Goal: Task Accomplishment & Management: Complete application form

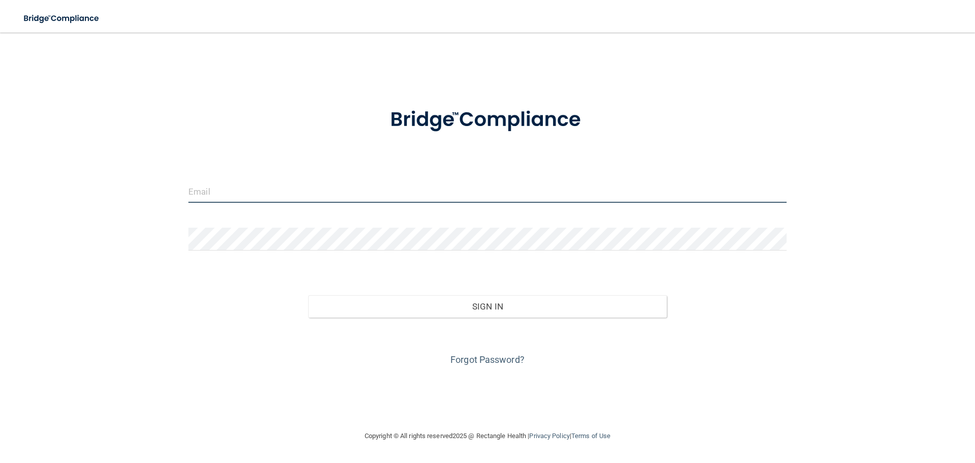
click at [248, 193] on input "email" at bounding box center [487, 191] width 598 height 23
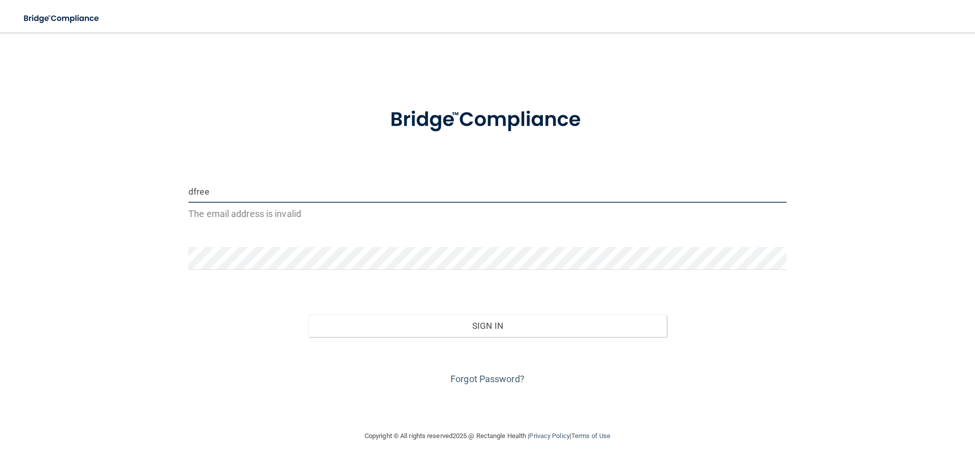
type input "[EMAIL_ADDRESS][DOMAIN_NAME]"
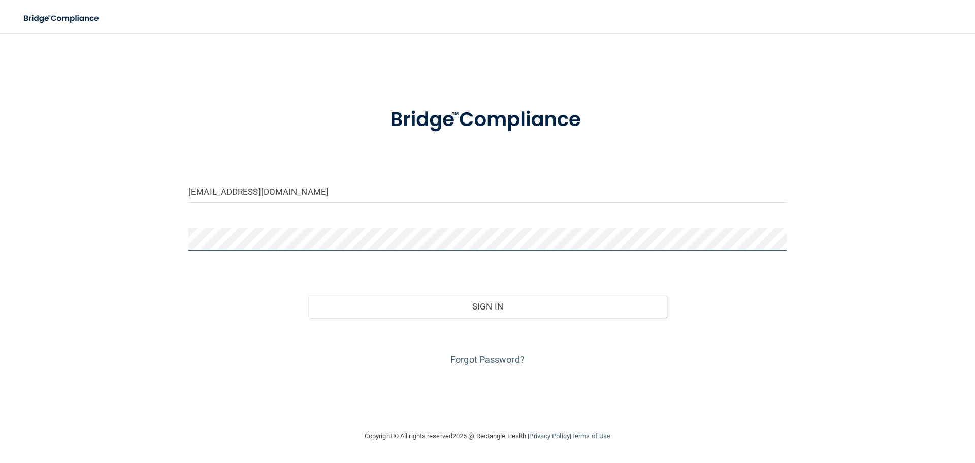
click at [308, 295] on button "Sign In" at bounding box center [487, 306] width 359 height 22
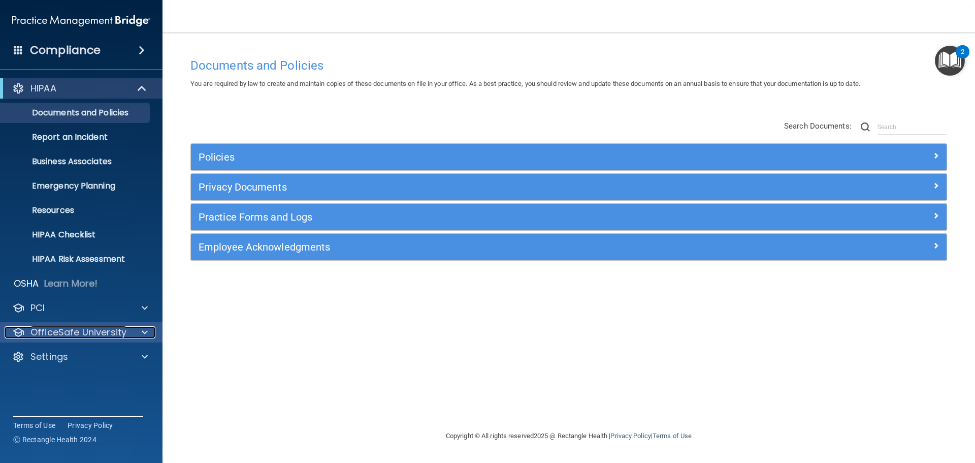
click at [77, 327] on p "OfficeSafe University" at bounding box center [78, 332] width 96 height 12
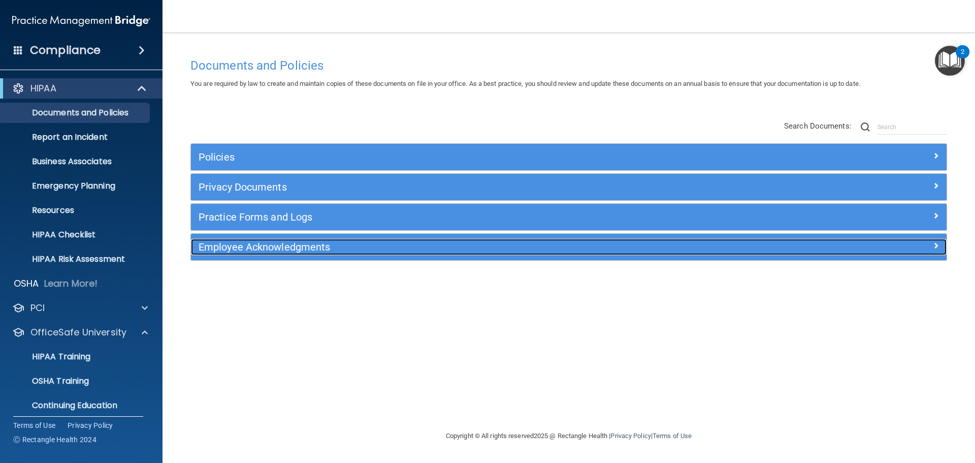
click at [286, 244] on h5 "Employee Acknowledgments" at bounding box center [474, 246] width 551 height 11
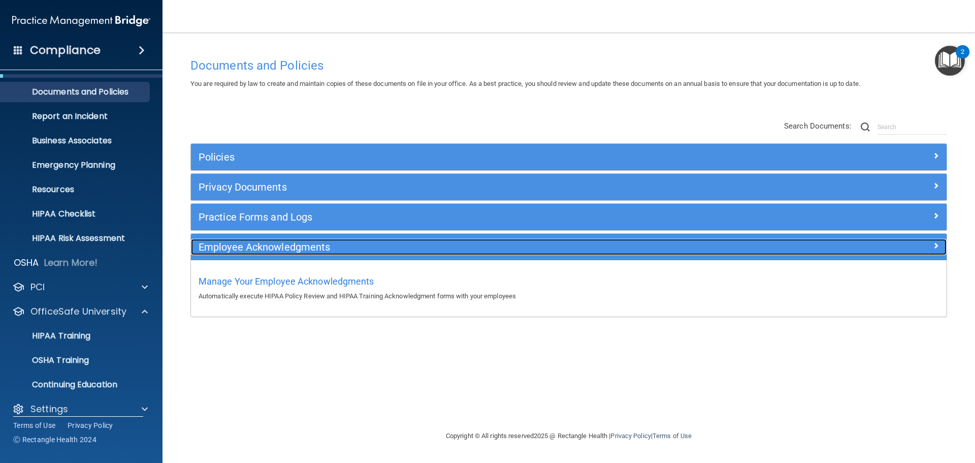
scroll to position [32, 0]
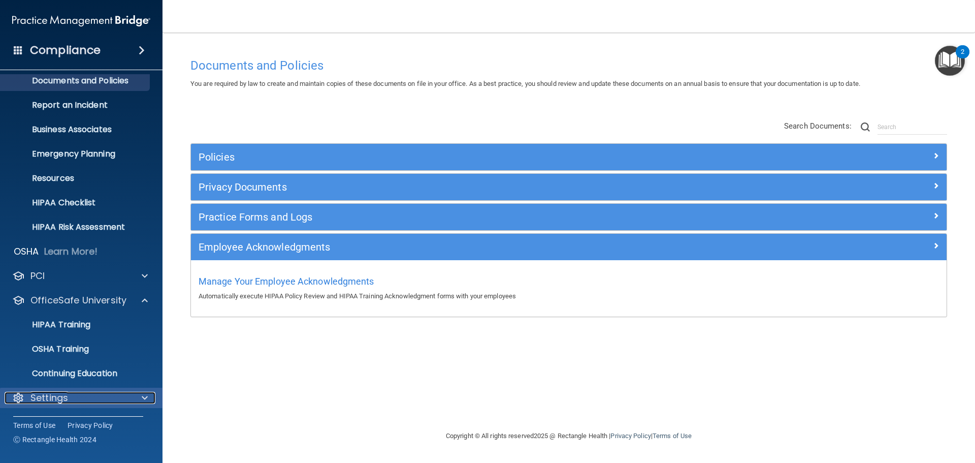
click at [80, 395] on div "Settings" at bounding box center [68, 397] width 126 height 12
click at [61, 390] on div "Settings" at bounding box center [81, 397] width 163 height 20
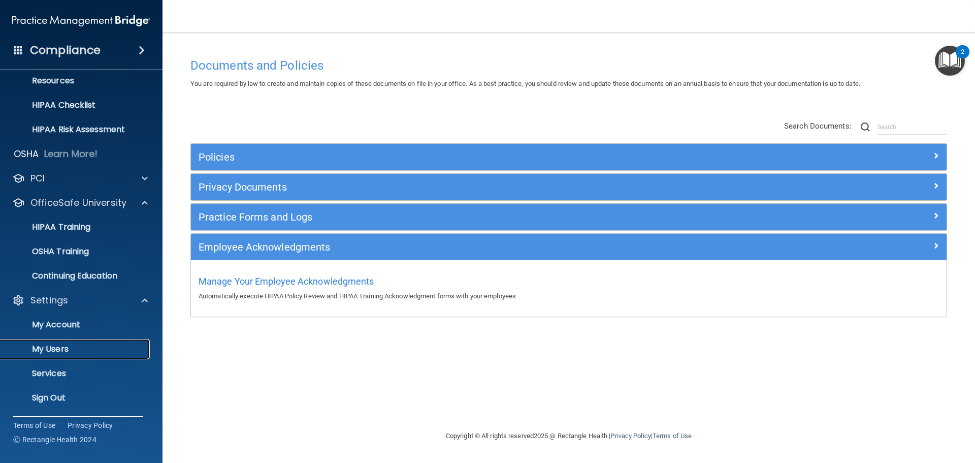
click at [71, 348] on p "My Users" at bounding box center [76, 349] width 139 height 10
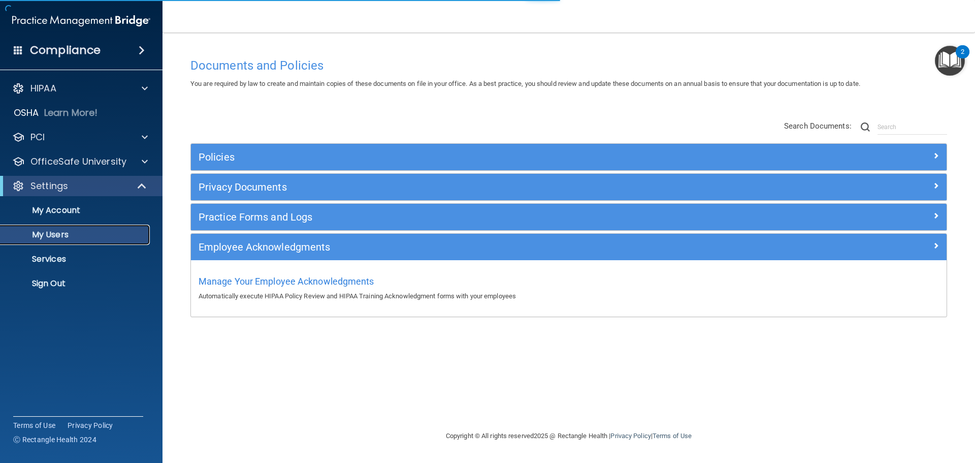
select select "20"
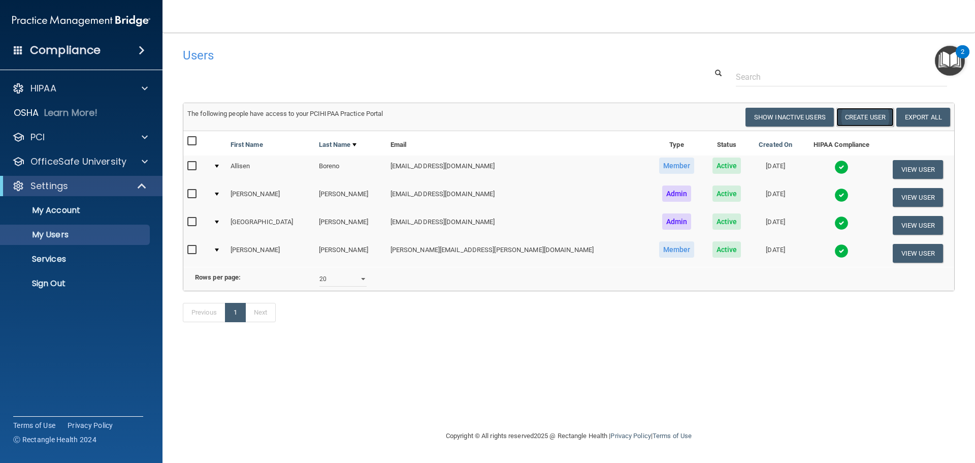
click at [874, 115] on button "Create User" at bounding box center [864, 117] width 57 height 19
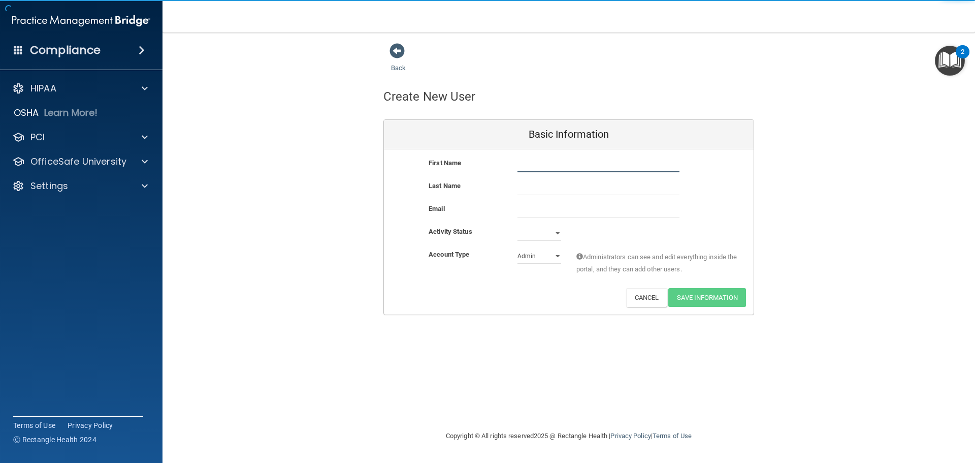
click at [561, 160] on input "text" at bounding box center [598, 164] width 162 height 15
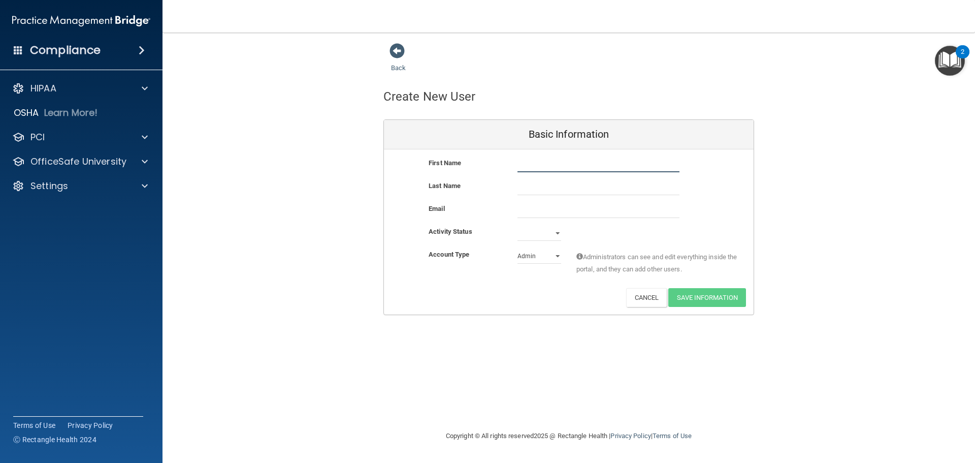
click at [530, 164] on input "text" at bounding box center [598, 164] width 162 height 15
type input "Kibriyaa"
type input "[PERSON_NAME]"
click at [529, 211] on input "email" at bounding box center [598, 210] width 162 height 15
click at [533, 231] on select "Active Inactive" at bounding box center [539, 232] width 44 height 15
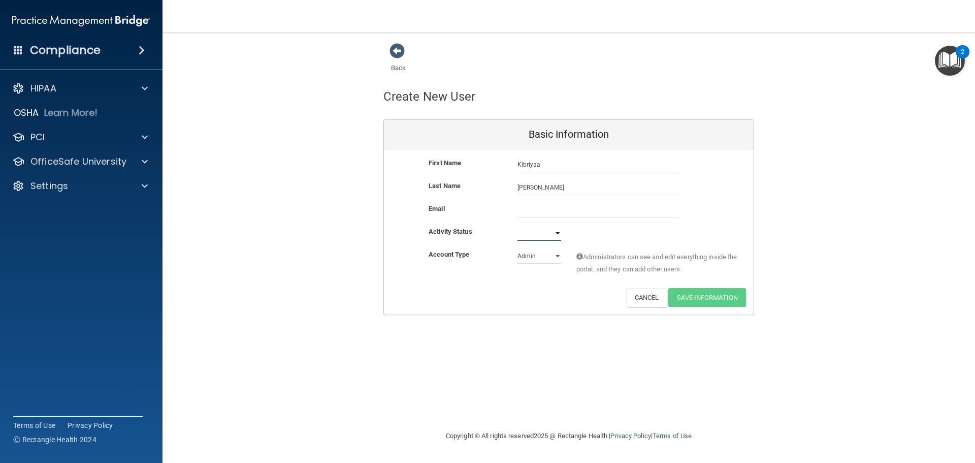
select select "active"
click at [517, 225] on select "Active Inactive" at bounding box center [539, 232] width 44 height 15
click at [528, 255] on select "Admin Member" at bounding box center [539, 255] width 44 height 15
select select "practice_member"
click at [517, 248] on select "Admin Member" at bounding box center [539, 255] width 44 height 15
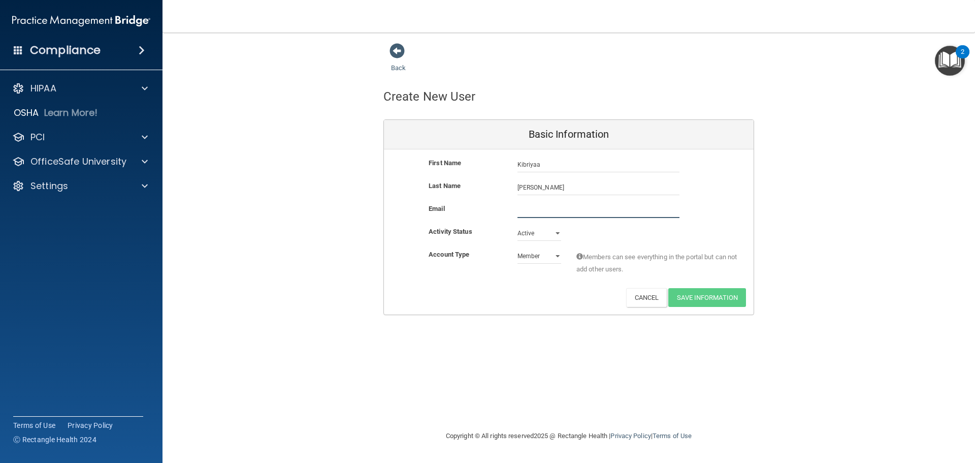
click at [536, 213] on input "email" at bounding box center [598, 210] width 162 height 15
type input "[EMAIL_ADDRESS][DOMAIN_NAME]"
click at [699, 297] on button "Save Information" at bounding box center [707, 299] width 78 height 19
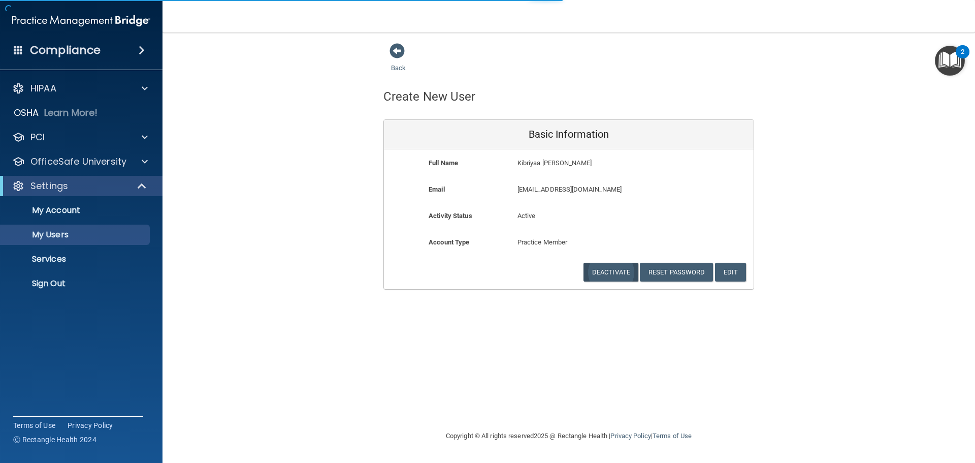
select select "20"
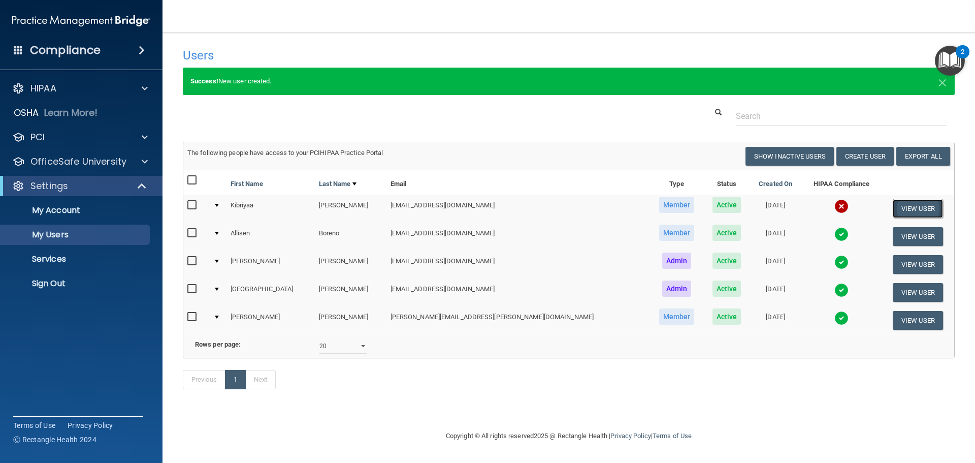
click at [929, 206] on button "View User" at bounding box center [918, 208] width 50 height 19
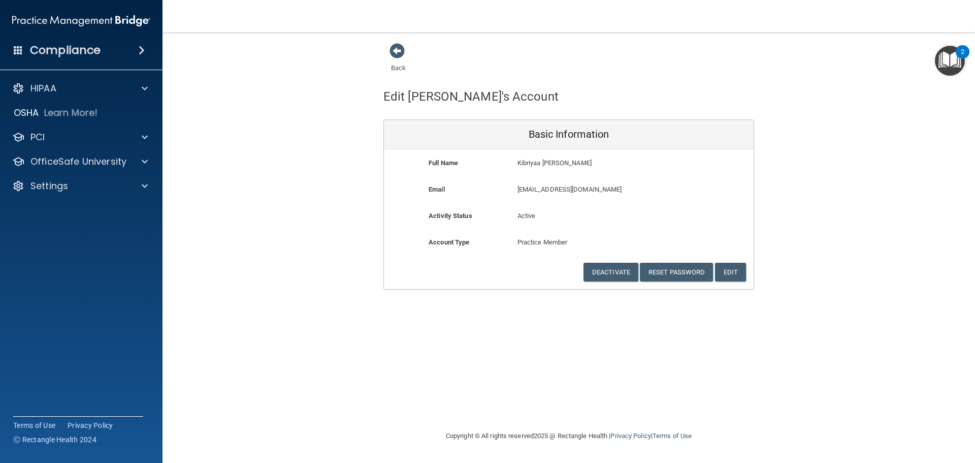
click at [828, 135] on div "Back Edit Kibriyaa's Account Basic Information Full Name [PERSON_NAME] Last Nam…" at bounding box center [569, 166] width 772 height 247
click at [397, 57] on span at bounding box center [396, 50] width 15 height 15
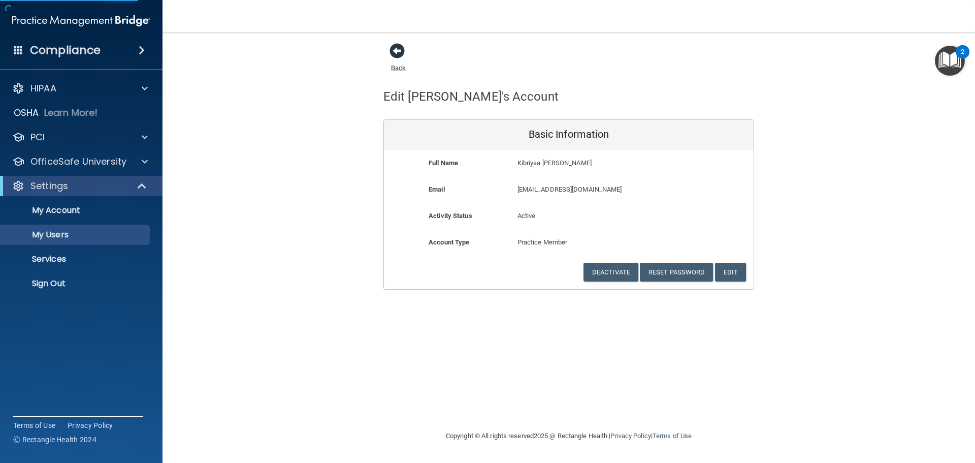
select select "20"
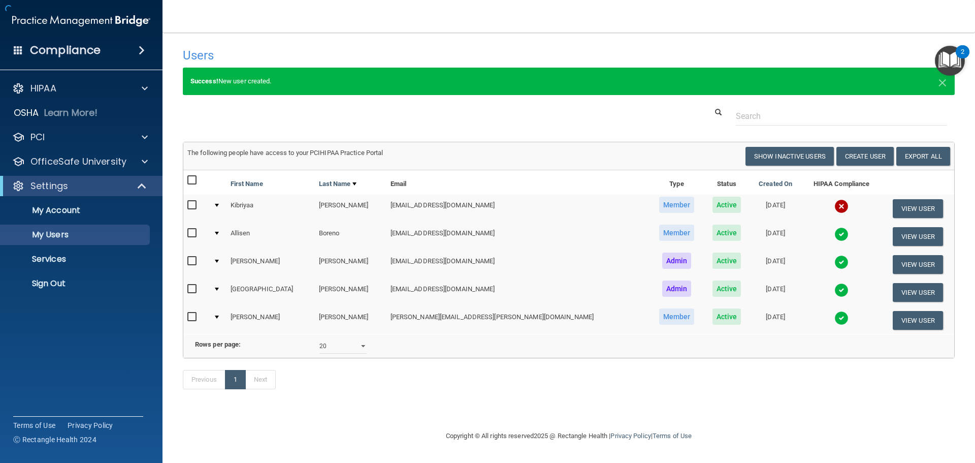
click at [403, 53] on h4 "Users" at bounding box center [405, 55] width 444 height 13
click at [903, 211] on button "View User" at bounding box center [918, 208] width 50 height 19
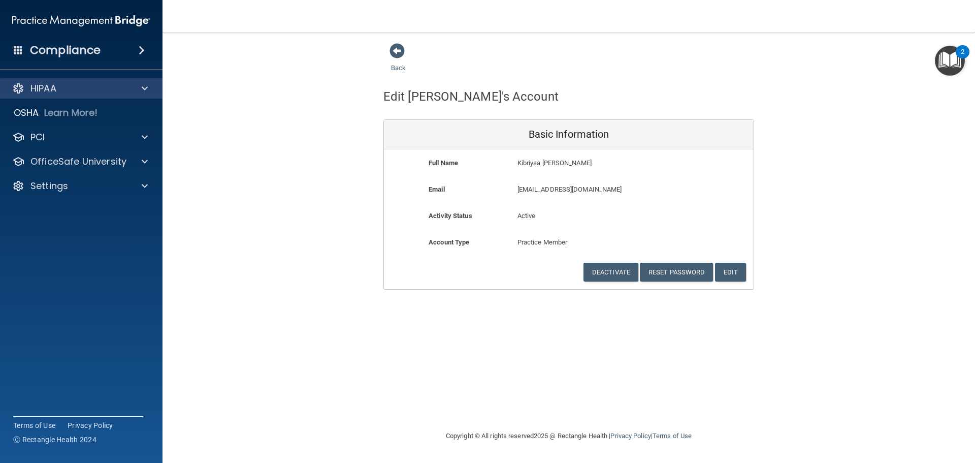
click at [85, 97] on div "HIPAA" at bounding box center [81, 88] width 163 height 20
click at [61, 83] on div "HIPAA" at bounding box center [68, 88] width 126 height 12
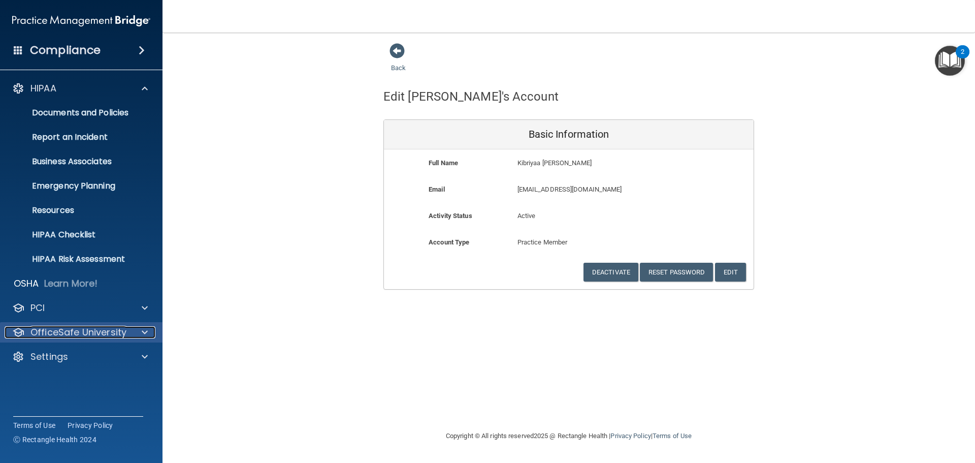
click at [87, 329] on p "OfficeSafe University" at bounding box center [78, 332] width 96 height 12
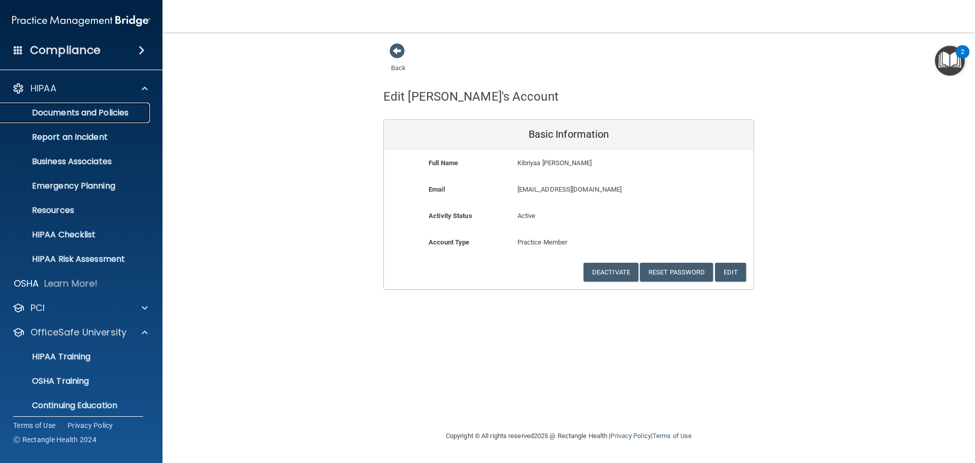
click at [87, 110] on p "Documents and Policies" at bounding box center [76, 113] width 139 height 10
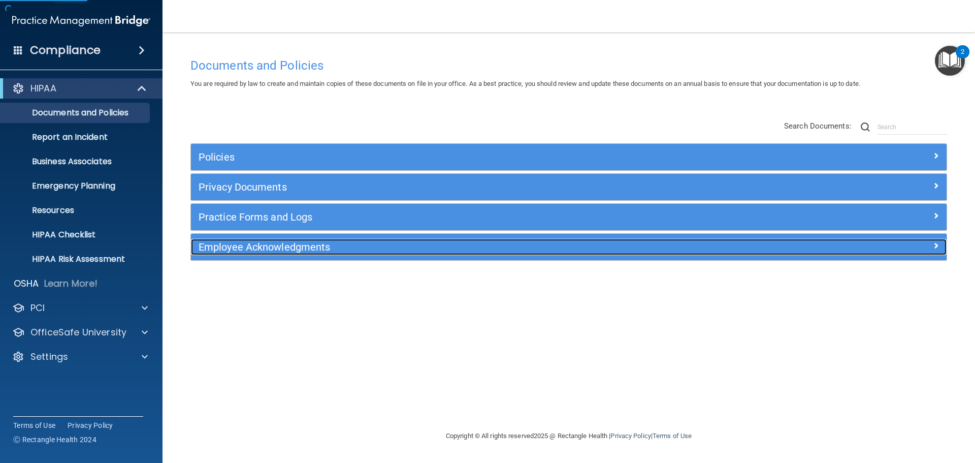
click at [239, 250] on h5 "Employee Acknowledgments" at bounding box center [474, 246] width 551 height 11
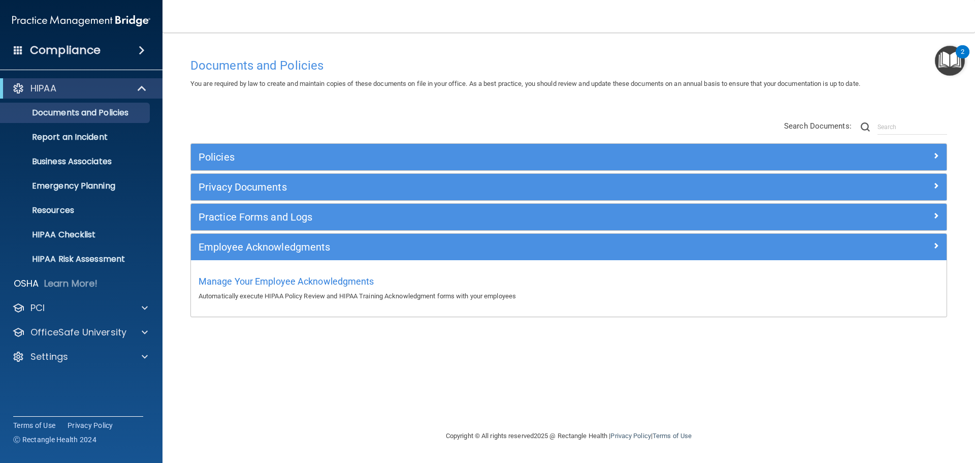
click at [262, 271] on div "Manage Your Employee Acknowledgments Automatically execute HIPAA Policy Review …" at bounding box center [568, 288] width 755 height 56
click at [266, 278] on span "Manage Your Employee Acknowledgments" at bounding box center [287, 281] width 176 height 11
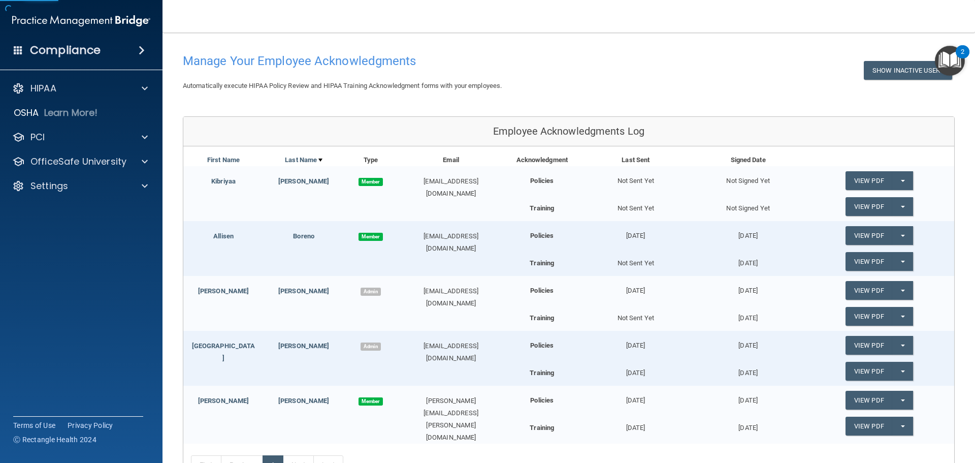
scroll to position [102, 0]
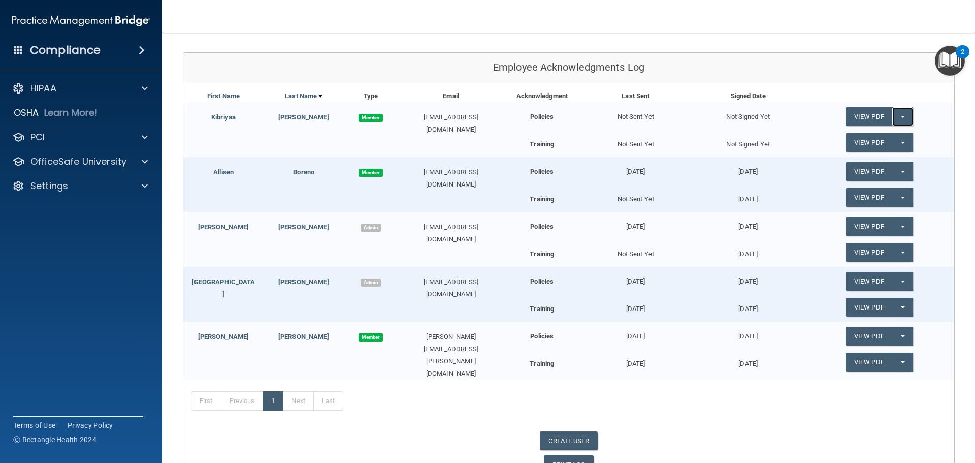
click at [898, 118] on button "Split button!" at bounding box center [902, 116] width 21 height 19
click at [845, 141] on link "Send Acknowledgment" at bounding box center [889, 136] width 88 height 15
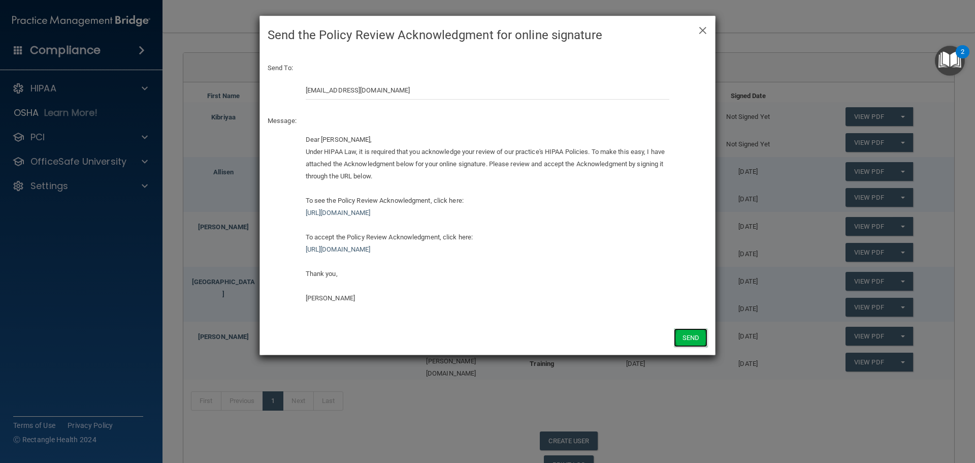
click at [685, 329] on button "Send" at bounding box center [691, 337] width 34 height 19
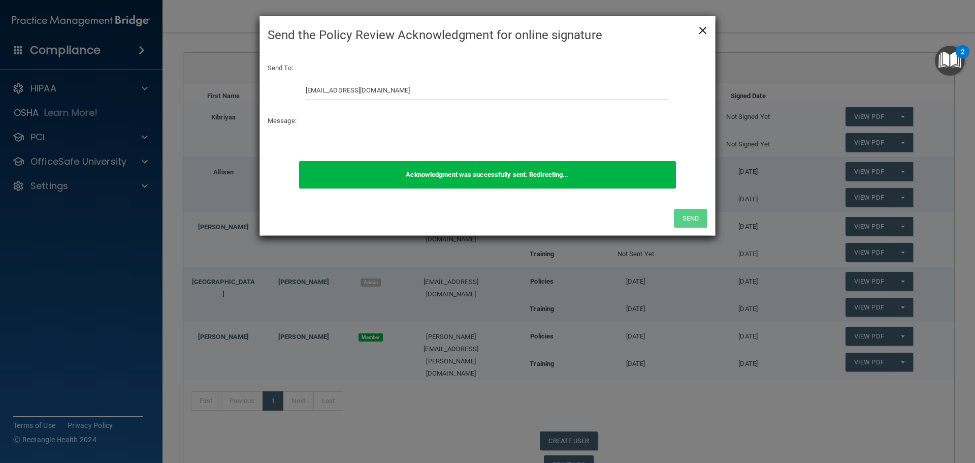
click at [701, 28] on span "×" at bounding box center [702, 29] width 9 height 20
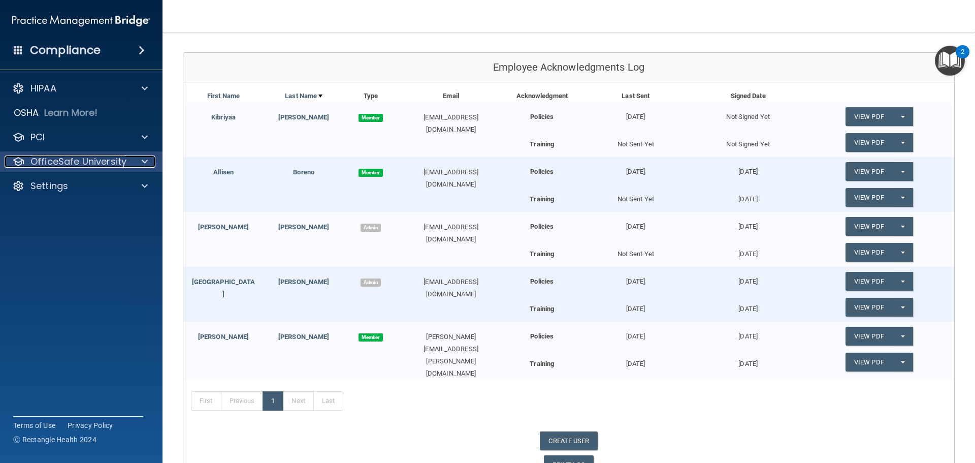
click at [123, 166] on p "OfficeSafe University" at bounding box center [78, 161] width 96 height 12
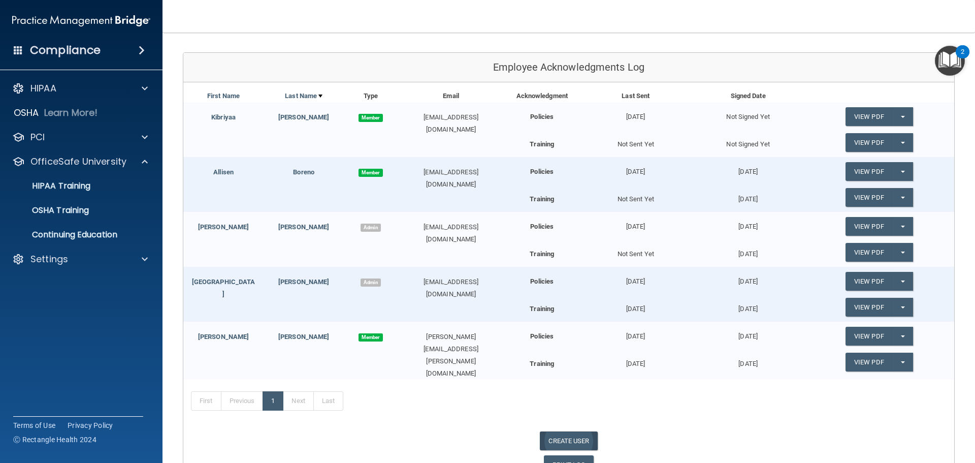
click at [578, 436] on link "CREATE USER" at bounding box center [568, 440] width 57 height 19
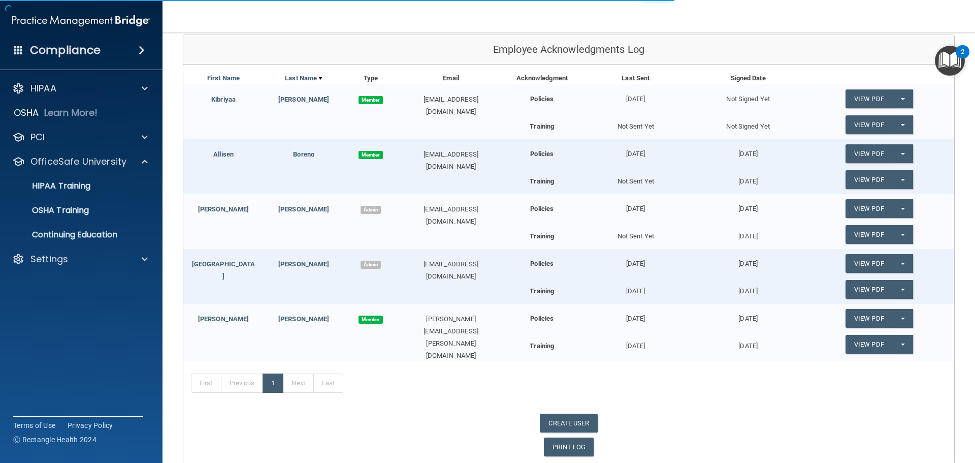
select select "practice_admin"
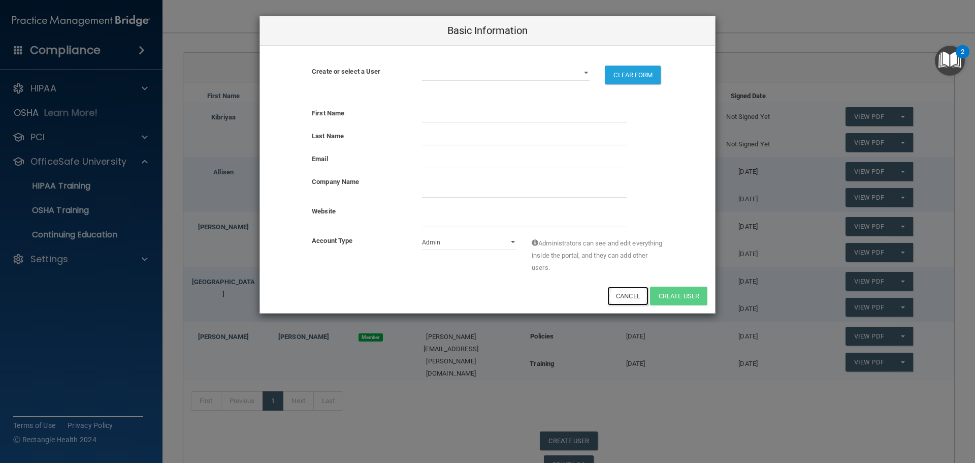
click at [615, 293] on button "Cancel" at bounding box center [627, 295] width 41 height 19
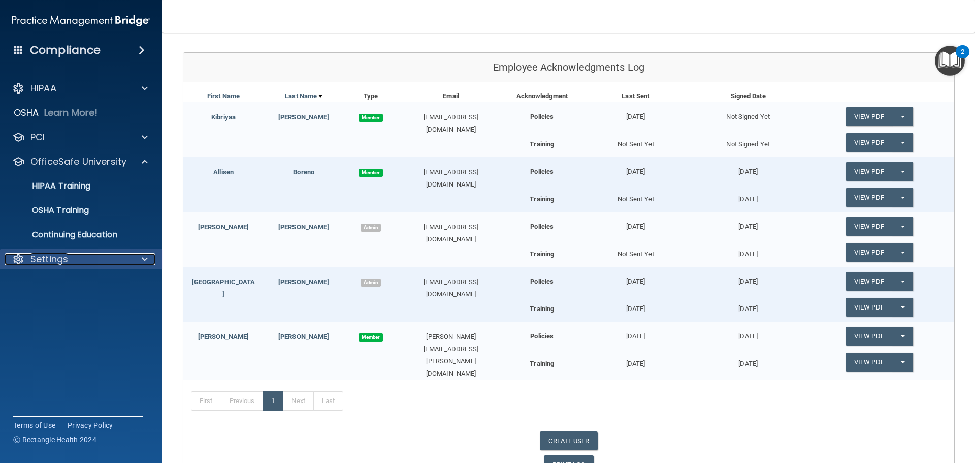
click at [81, 262] on div "Settings" at bounding box center [68, 259] width 126 height 12
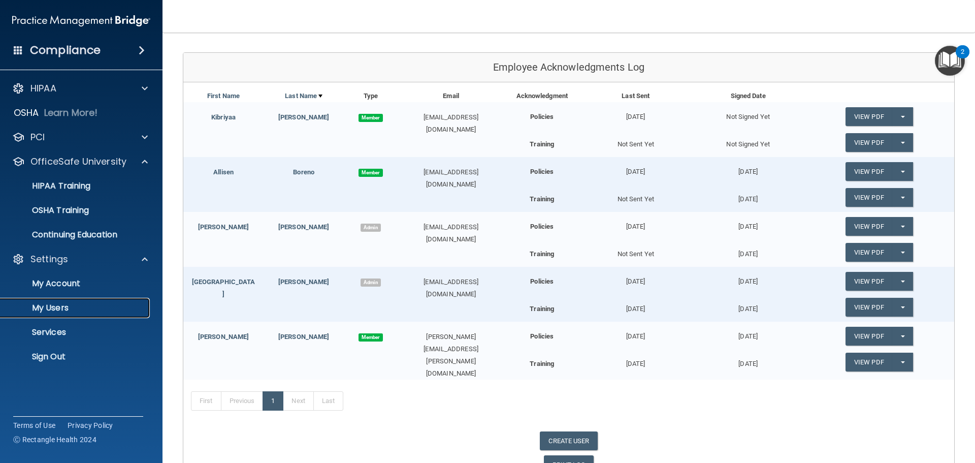
click at [74, 304] on p "My Users" at bounding box center [76, 308] width 139 height 10
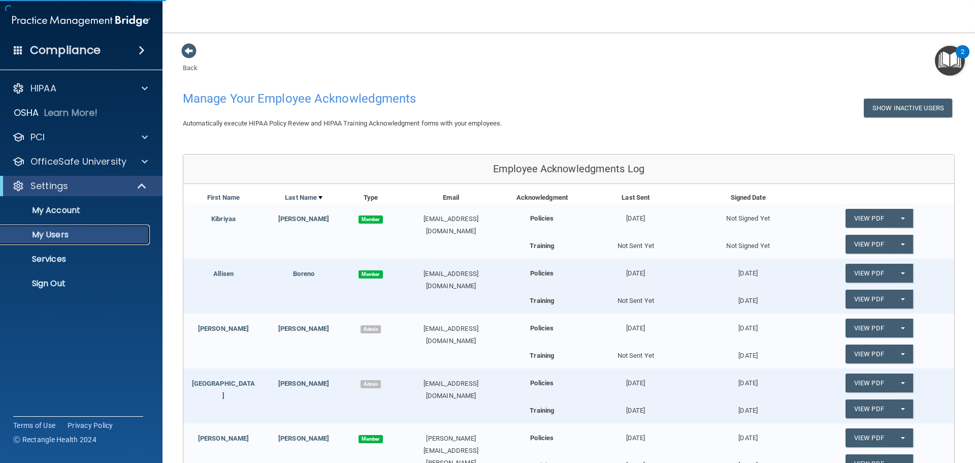
select select "20"
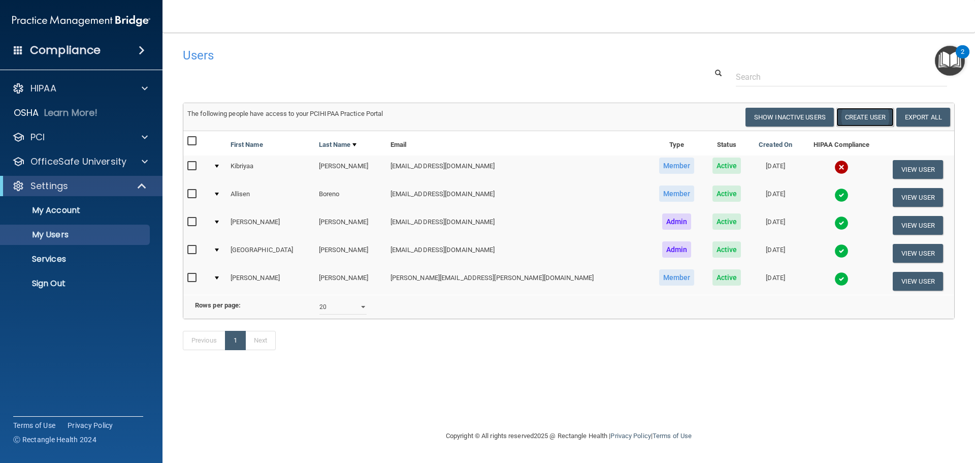
click at [849, 120] on button "Create User" at bounding box center [864, 117] width 57 height 19
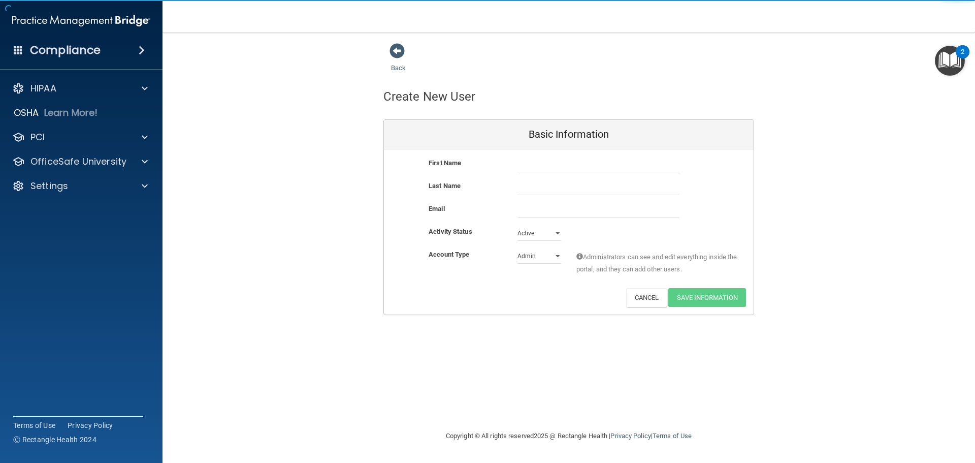
click at [512, 164] on div at bounding box center [598, 164] width 177 height 15
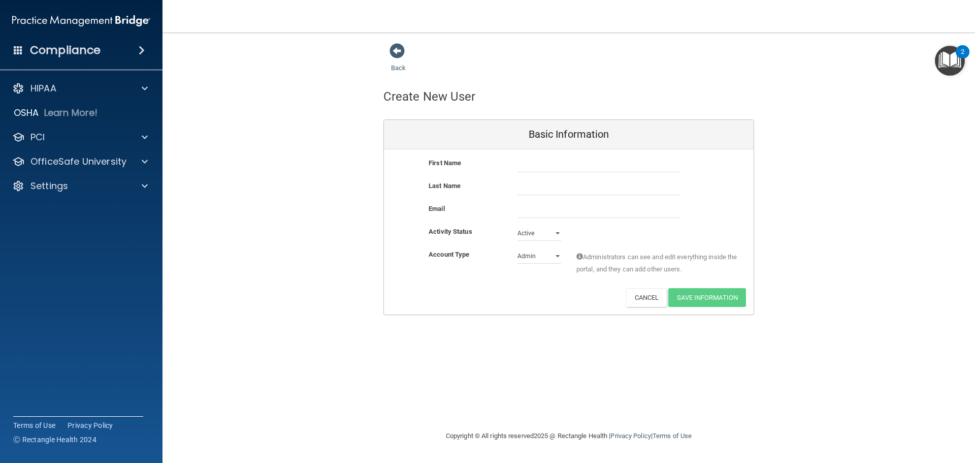
click at [515, 163] on div at bounding box center [598, 164] width 177 height 15
click at [520, 166] on input "text" at bounding box center [598, 164] width 162 height 15
type input "[PERSON_NAME]"
type input "[EMAIL_ADDRESS][DOMAIN_NAME]"
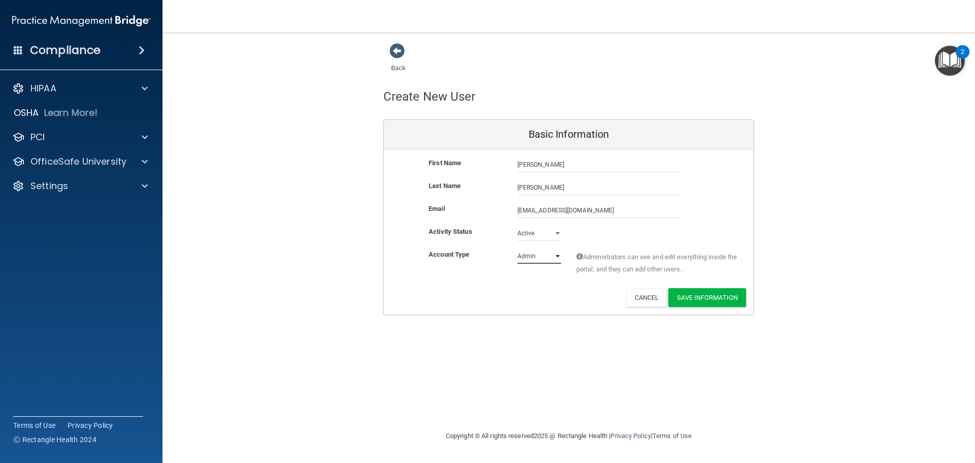
click at [533, 258] on select "Admin Member" at bounding box center [539, 255] width 44 height 15
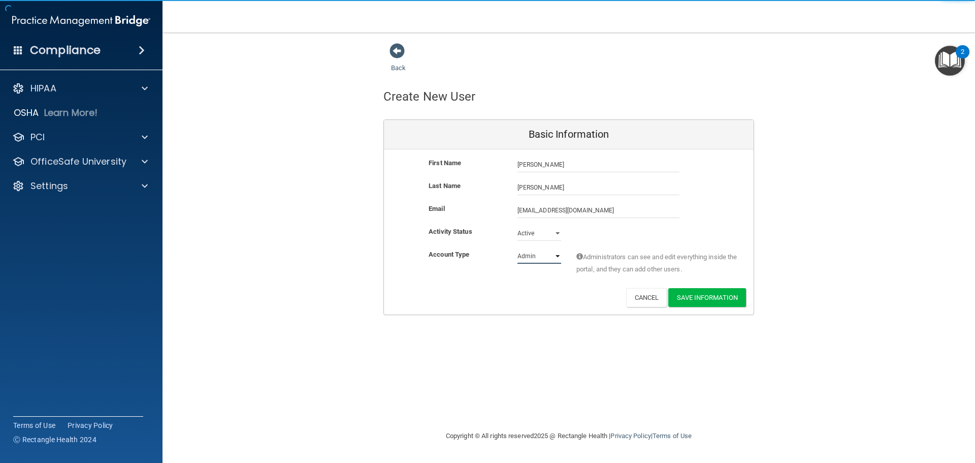
select select "practice_member"
click at [517, 248] on select "Admin Member" at bounding box center [539, 255] width 44 height 15
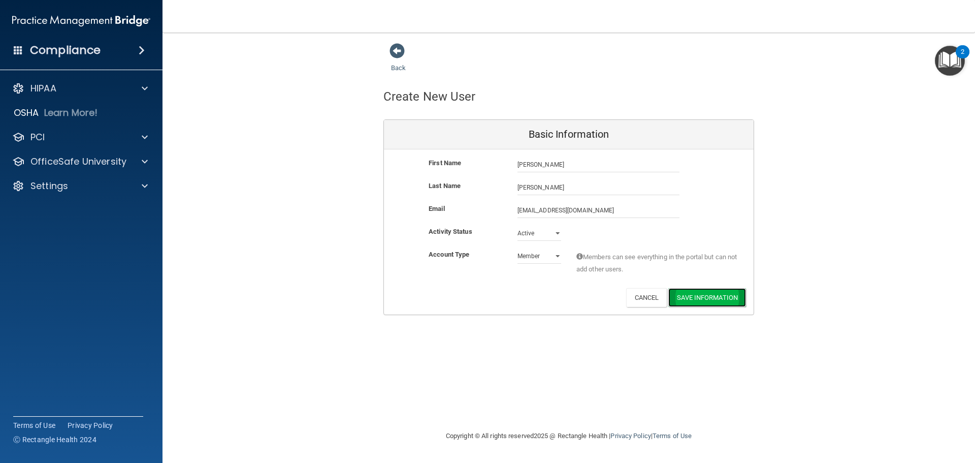
click at [713, 290] on button "Save Information" at bounding box center [707, 297] width 78 height 19
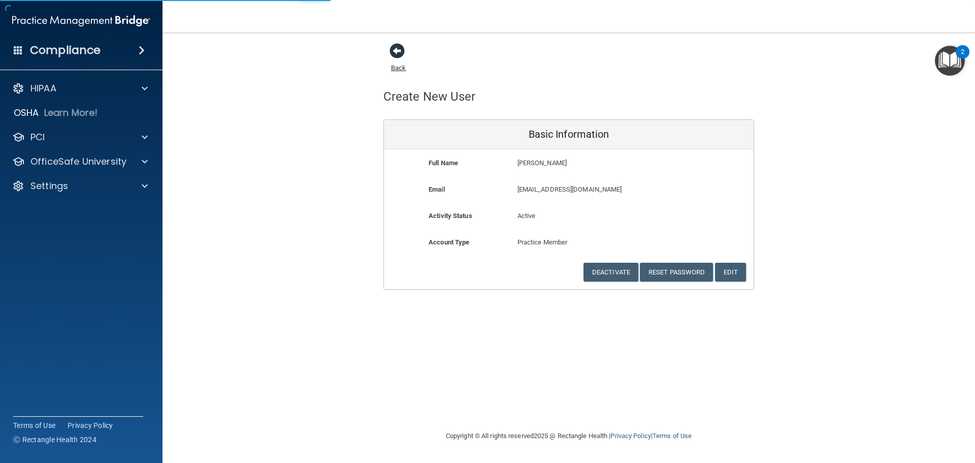
click at [392, 48] on span at bounding box center [396, 50] width 15 height 15
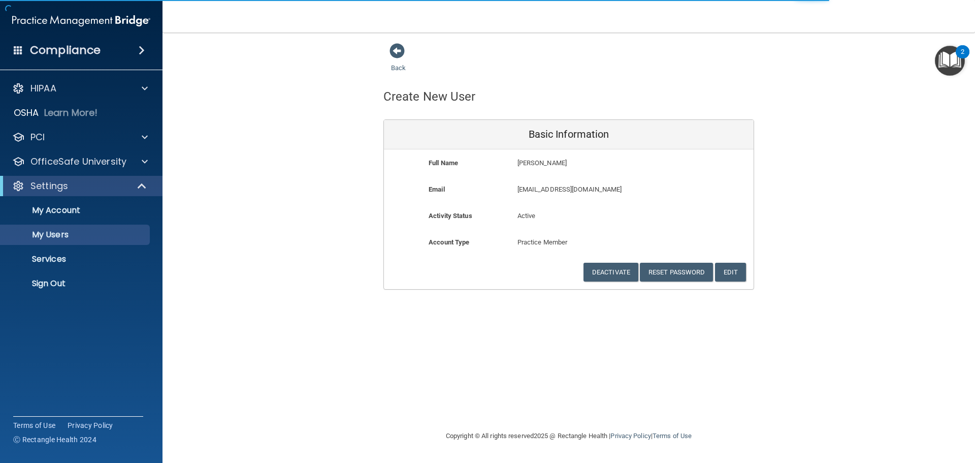
select select "20"
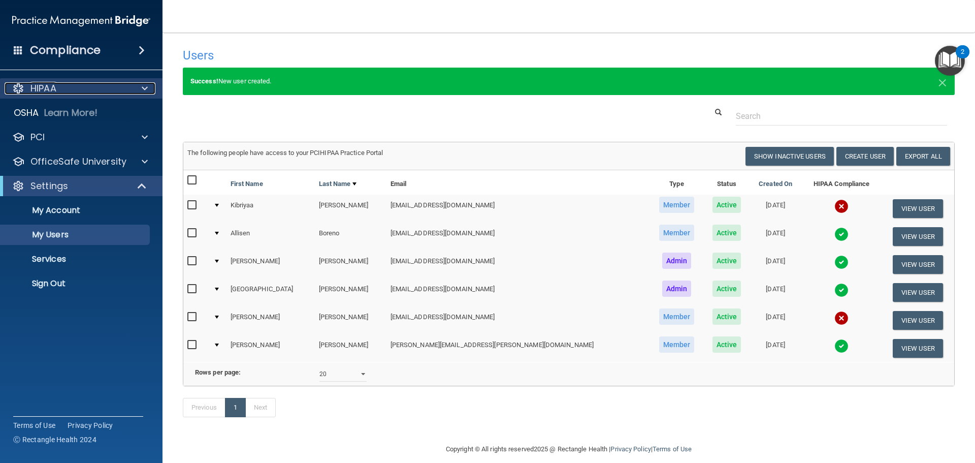
click at [77, 89] on div "HIPAA" at bounding box center [68, 88] width 126 height 12
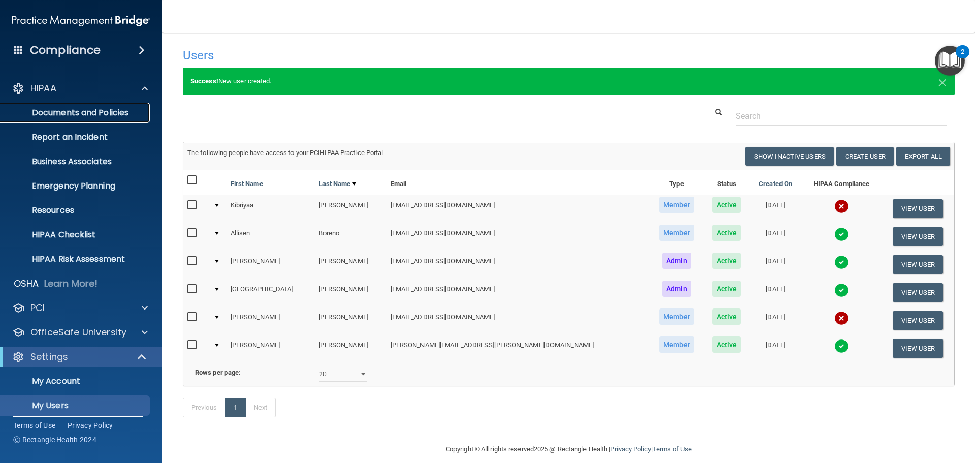
click at [69, 105] on link "Documents and Policies" at bounding box center [70, 113] width 160 height 20
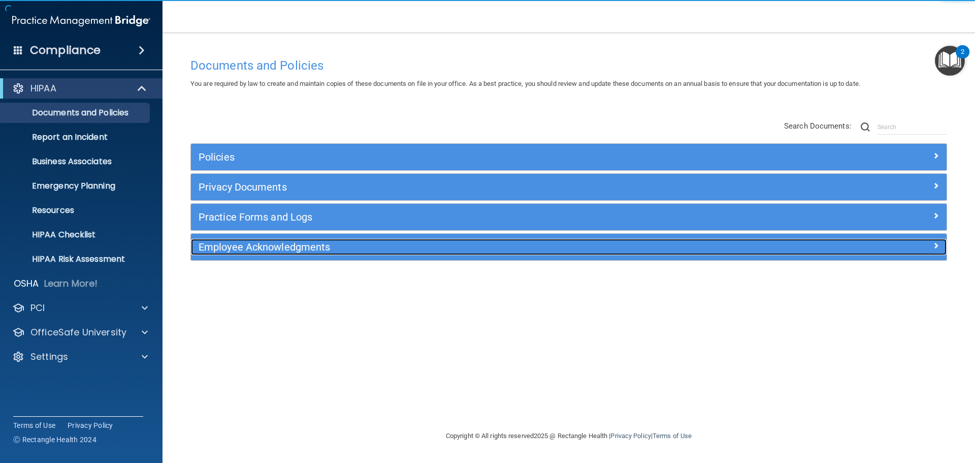
click at [329, 243] on h5 "Employee Acknowledgments" at bounding box center [474, 246] width 551 height 11
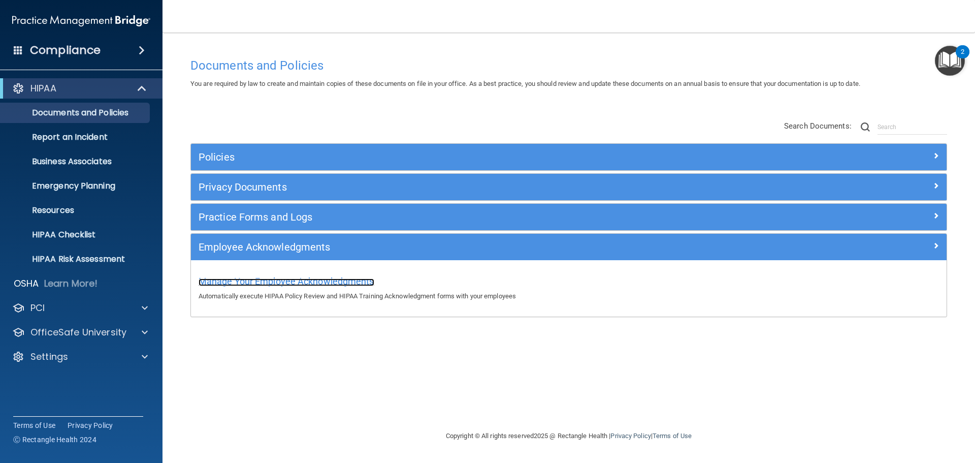
click at [352, 284] on span "Manage Your Employee Acknowledgments" at bounding box center [287, 281] width 176 height 11
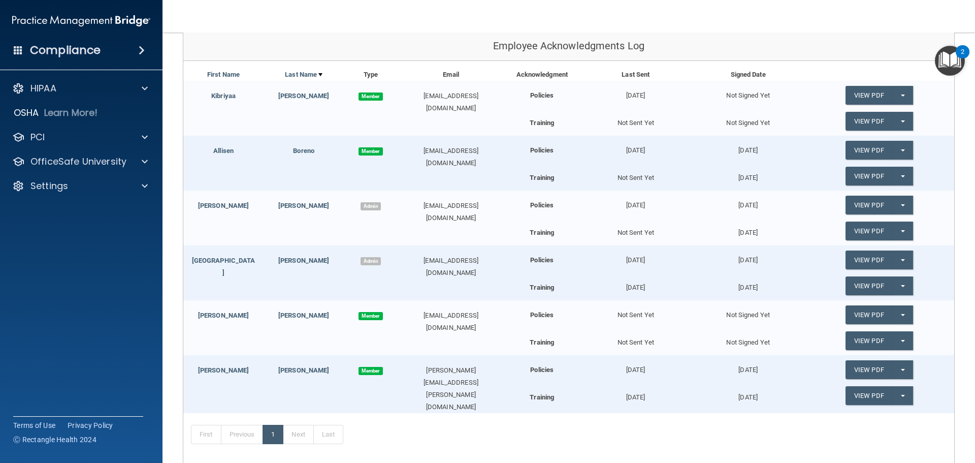
scroll to position [152, 0]
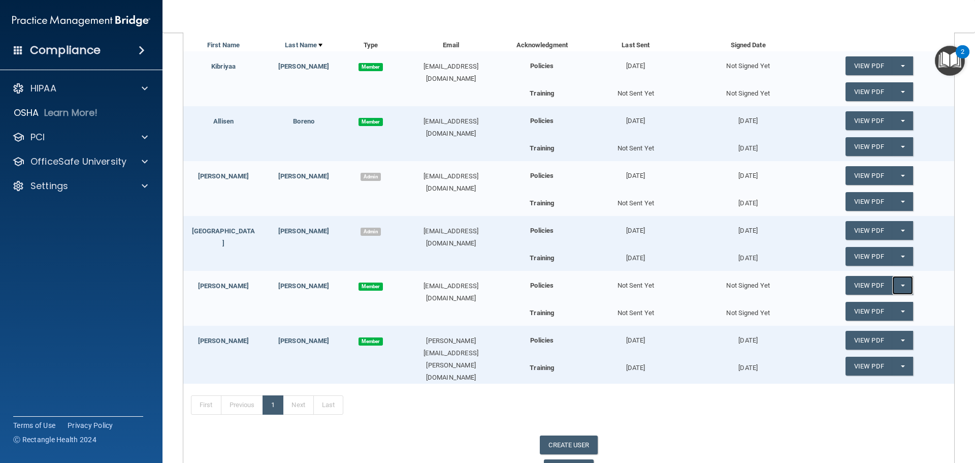
click at [892, 284] on button "Split button!" at bounding box center [902, 285] width 21 height 19
click at [862, 308] on link "Send Acknowledgment" at bounding box center [889, 305] width 88 height 15
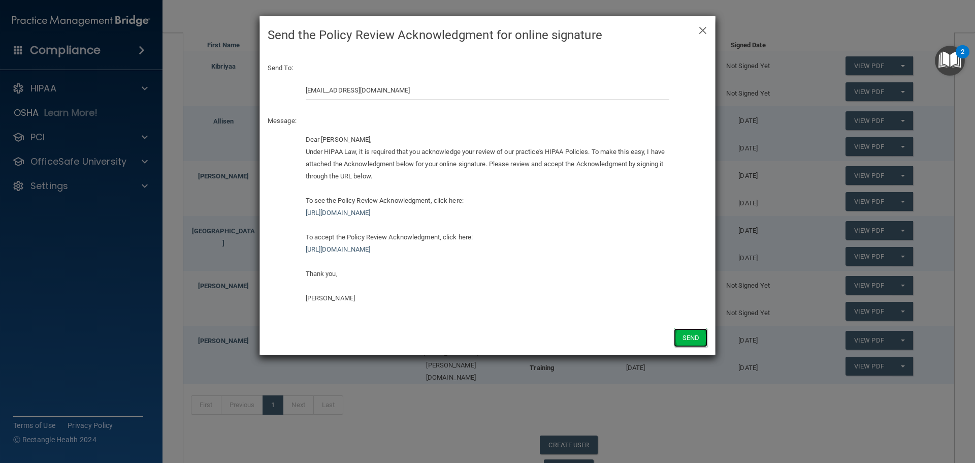
click at [683, 337] on button "Send" at bounding box center [691, 337] width 34 height 19
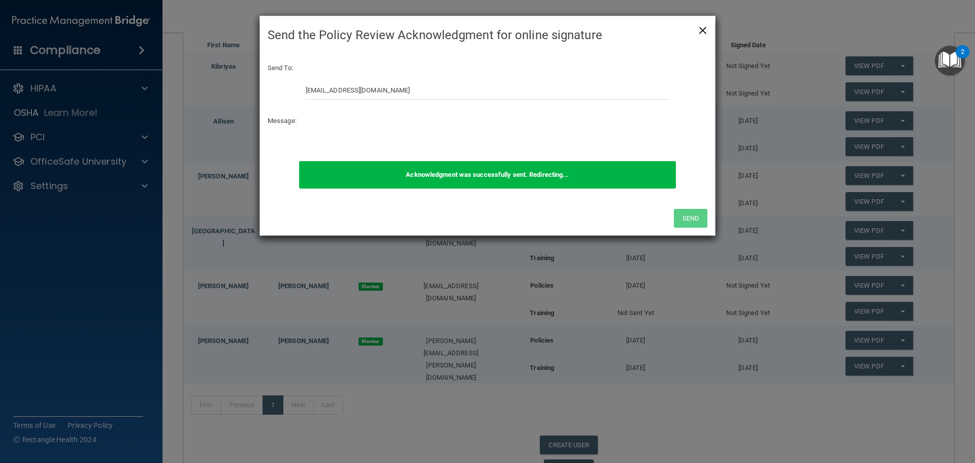
click at [700, 24] on span "×" at bounding box center [702, 29] width 9 height 20
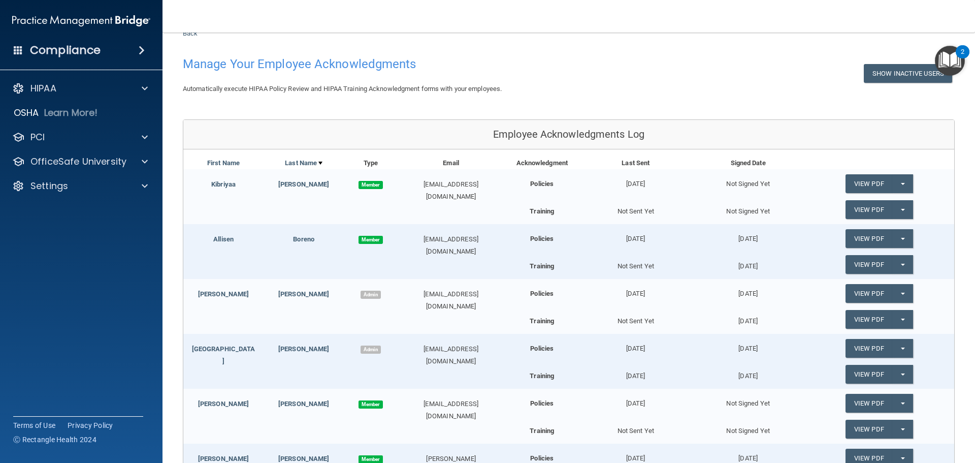
scroll to position [0, 0]
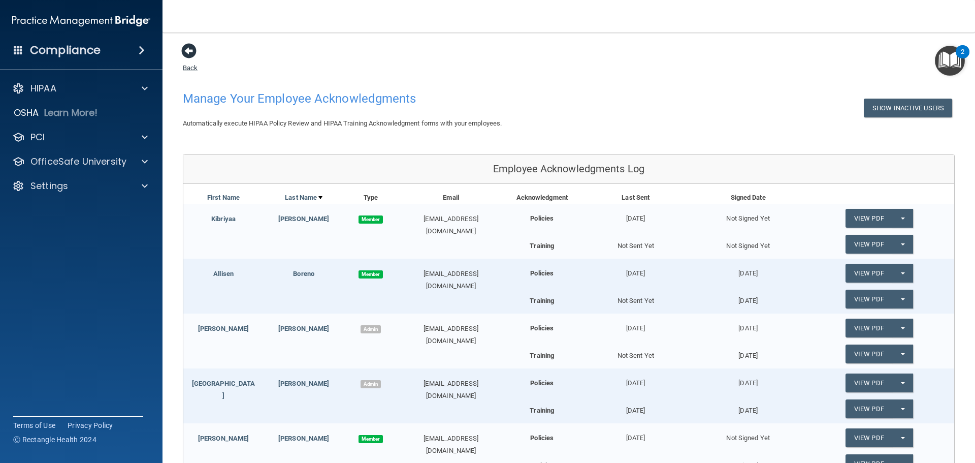
click at [190, 55] on span at bounding box center [188, 50] width 15 height 15
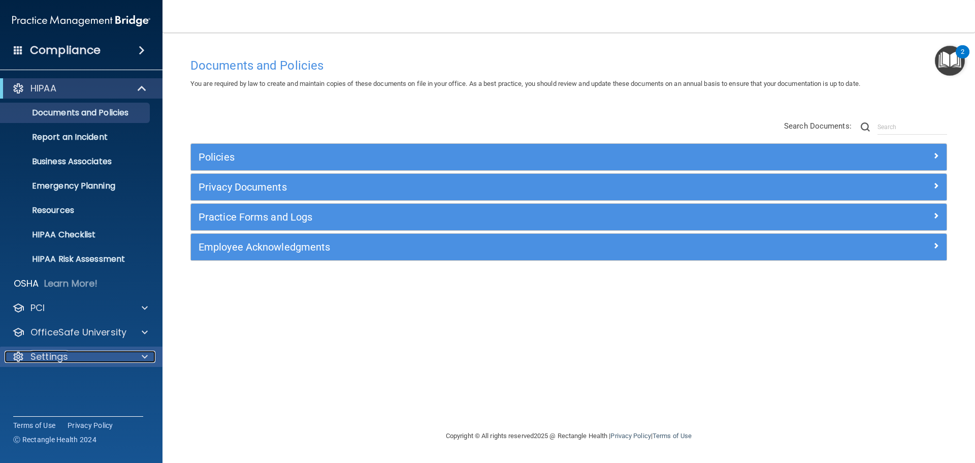
click at [76, 353] on div "Settings" at bounding box center [68, 356] width 126 height 12
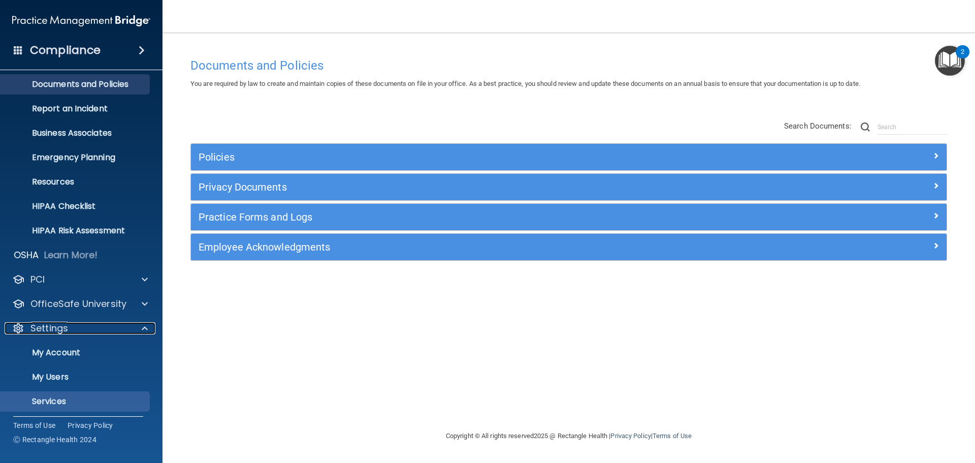
scroll to position [56, 0]
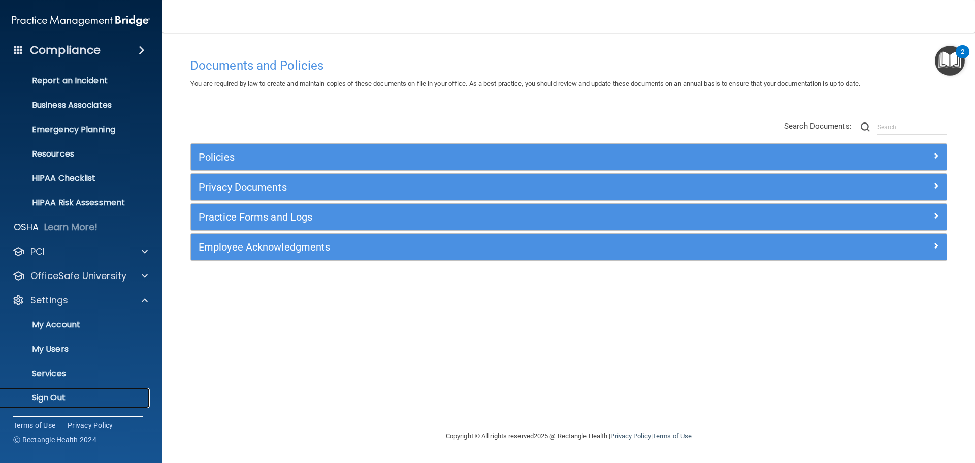
click at [56, 390] on link "Sign Out" at bounding box center [70, 397] width 160 height 20
